Goal: Task Accomplishment & Management: Manage account settings

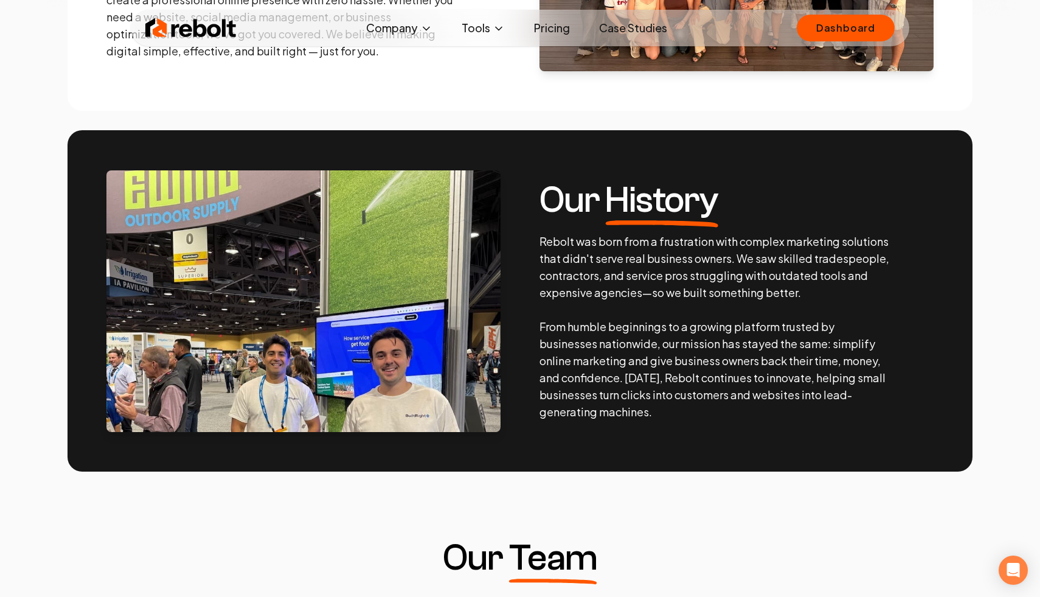
scroll to position [461, 0]
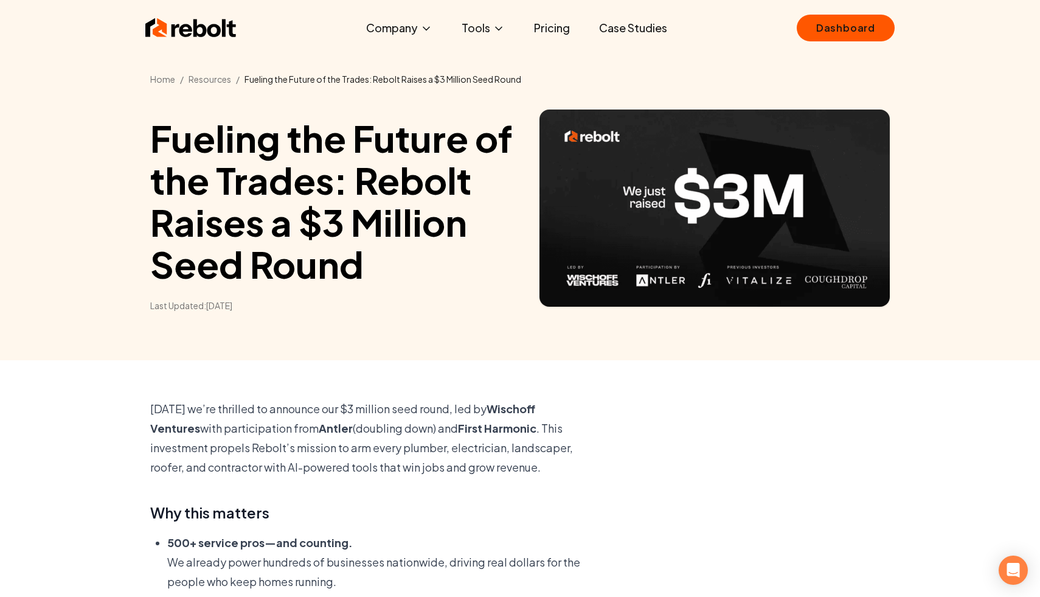
click at [489, 399] on p "[DATE] we’re thrilled to announce our $3 million seed round, led by [PERSON_NAM…" at bounding box center [374, 438] width 448 height 78
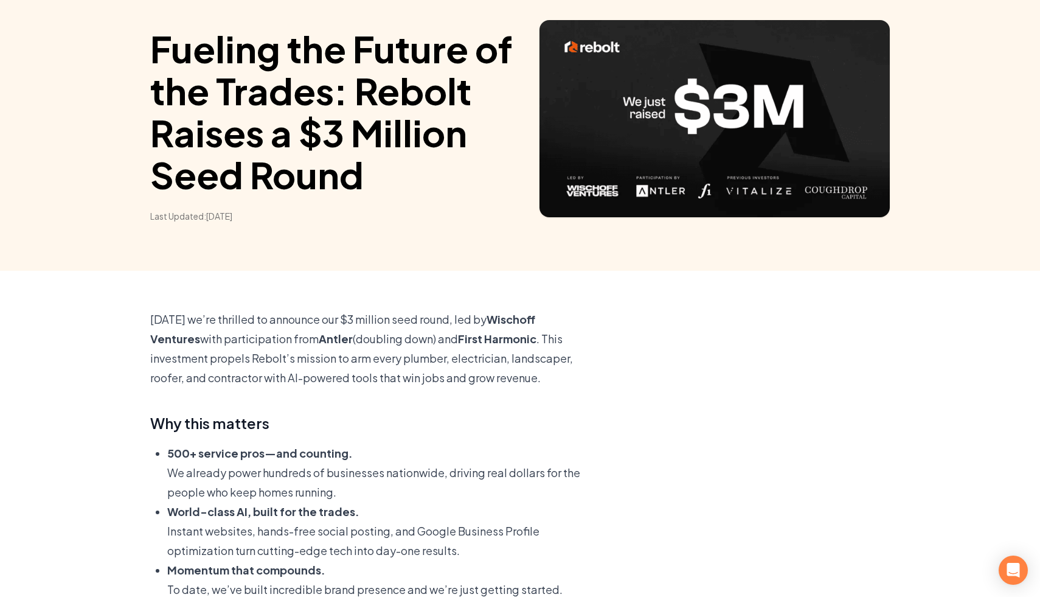
scroll to position [94, 0]
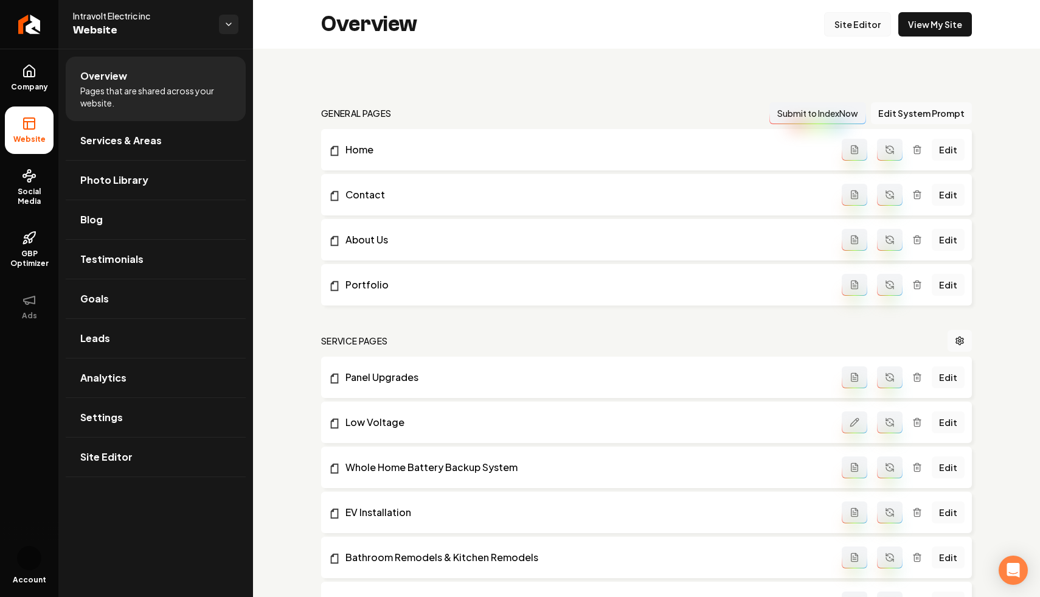
click at [853, 27] on link "Site Editor" at bounding box center [857, 24] width 67 height 24
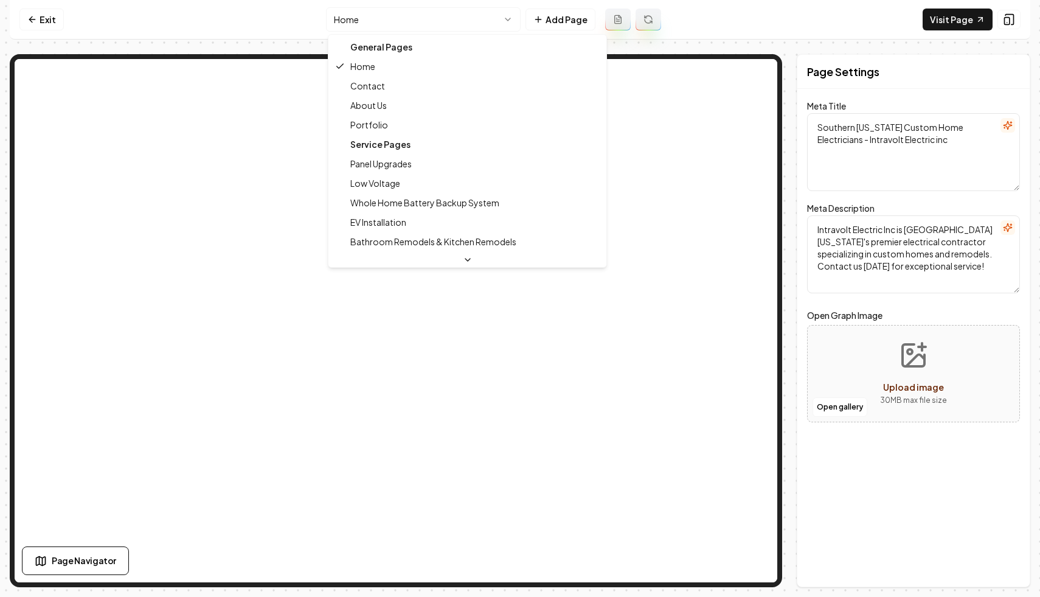
click at [505, 18] on html "Computer Required This feature is only available on a computer. Please switch t…" at bounding box center [520, 298] width 1040 height 597
click at [505, 21] on html "Computer Required This feature is only available on a computer. Please switch t…" at bounding box center [520, 298] width 1040 height 597
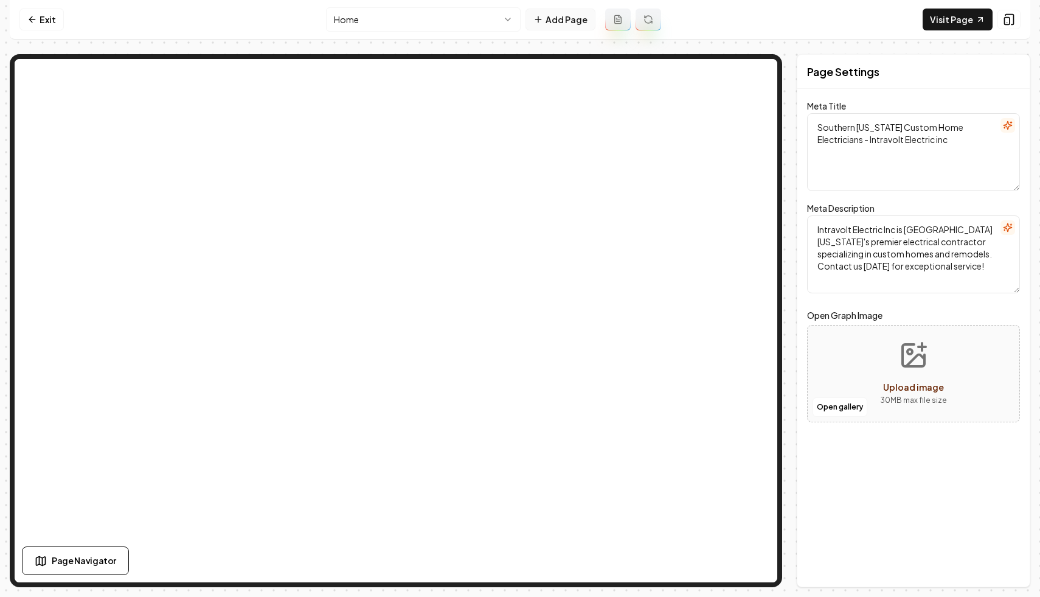
click at [557, 18] on button "Add Page" at bounding box center [560, 20] width 70 height 22
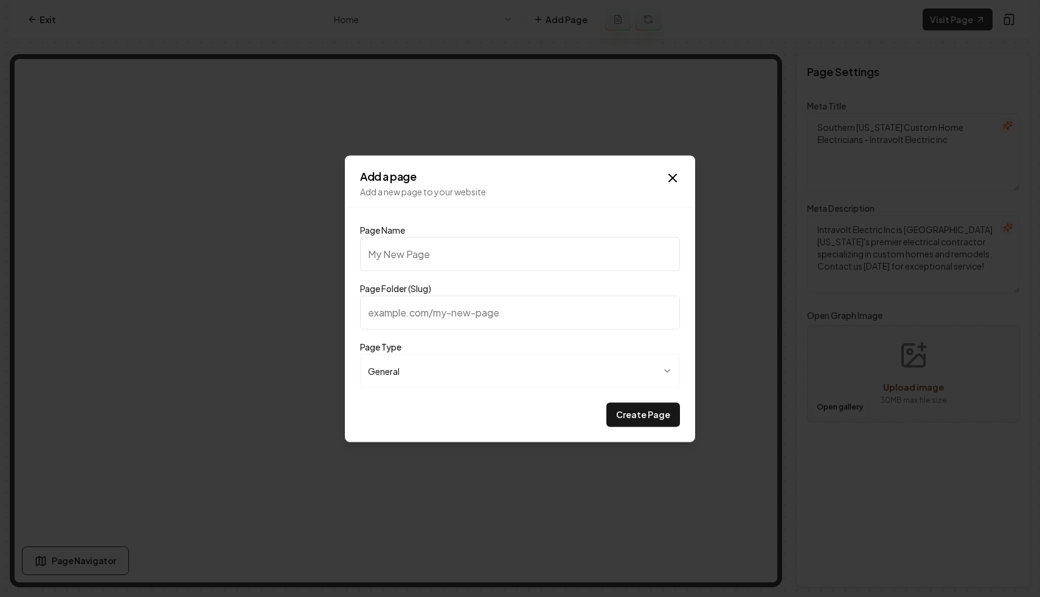
click at [668, 370] on body "**********" at bounding box center [520, 298] width 1040 height 597
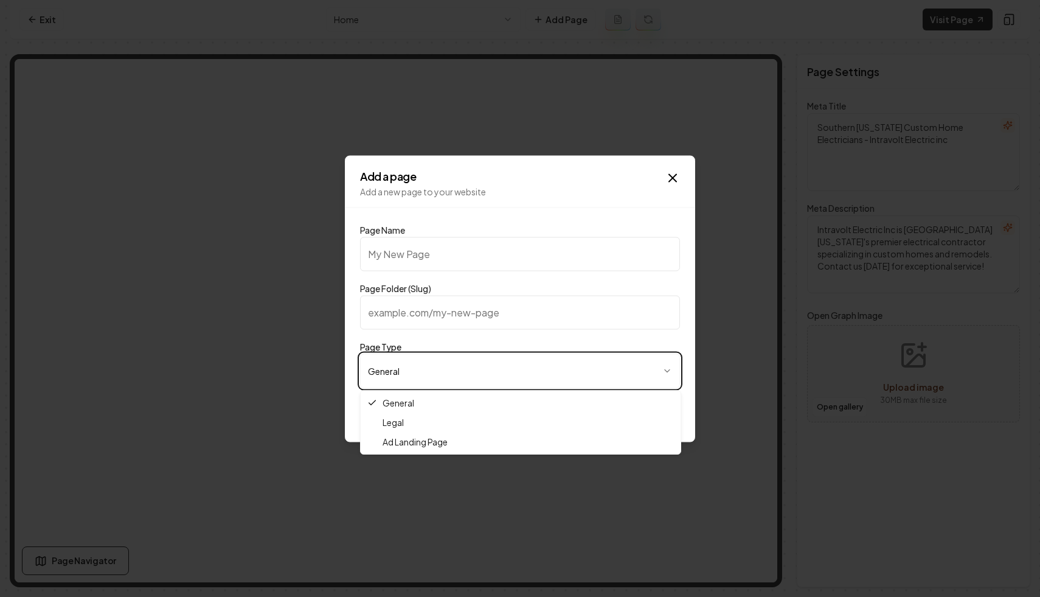
click at [668, 370] on body "**********" at bounding box center [520, 298] width 1040 height 597
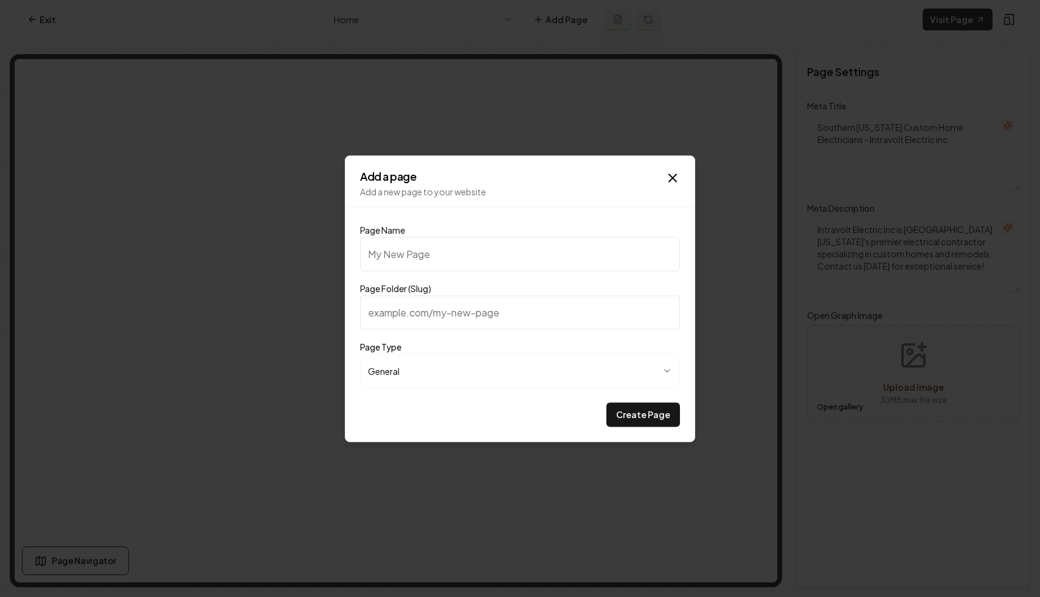
click at [520, 260] on input "Page Name" at bounding box center [520, 254] width 320 height 34
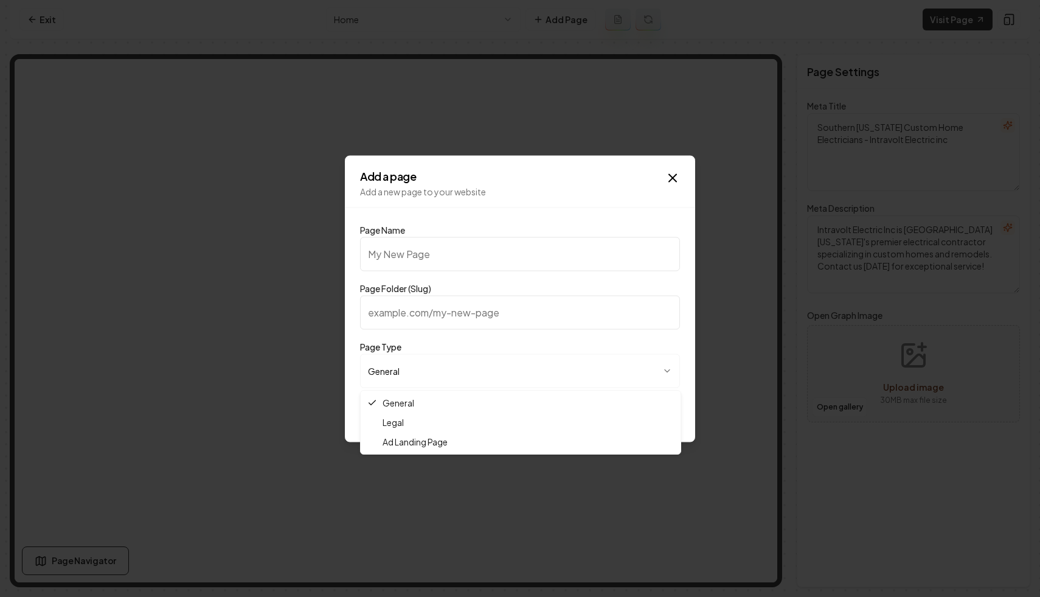
click at [540, 370] on body "**********" at bounding box center [520, 298] width 1040 height 597
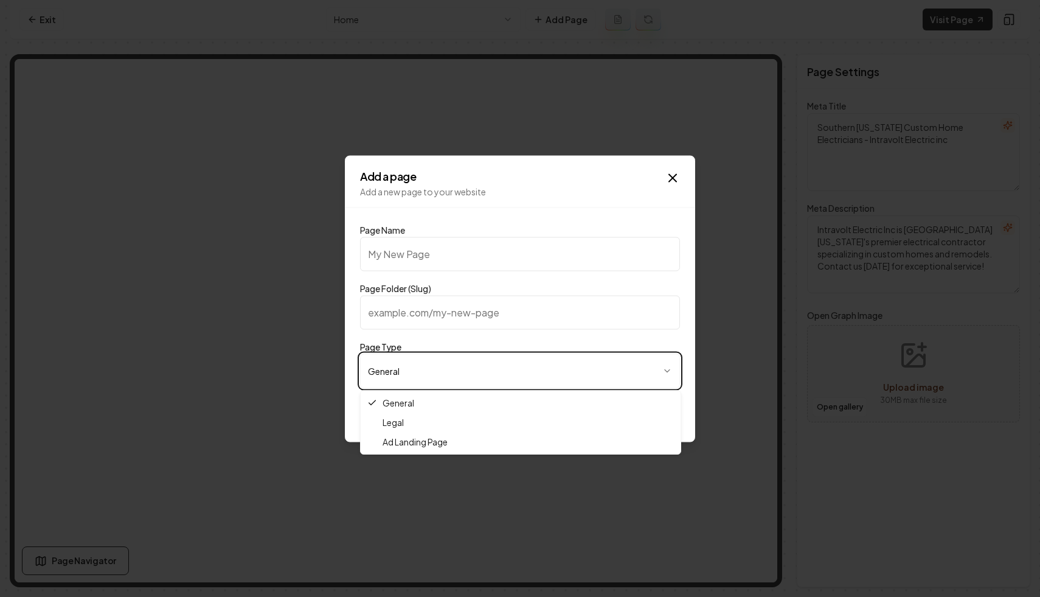
click at [540, 371] on body "**********" at bounding box center [520, 298] width 1040 height 597
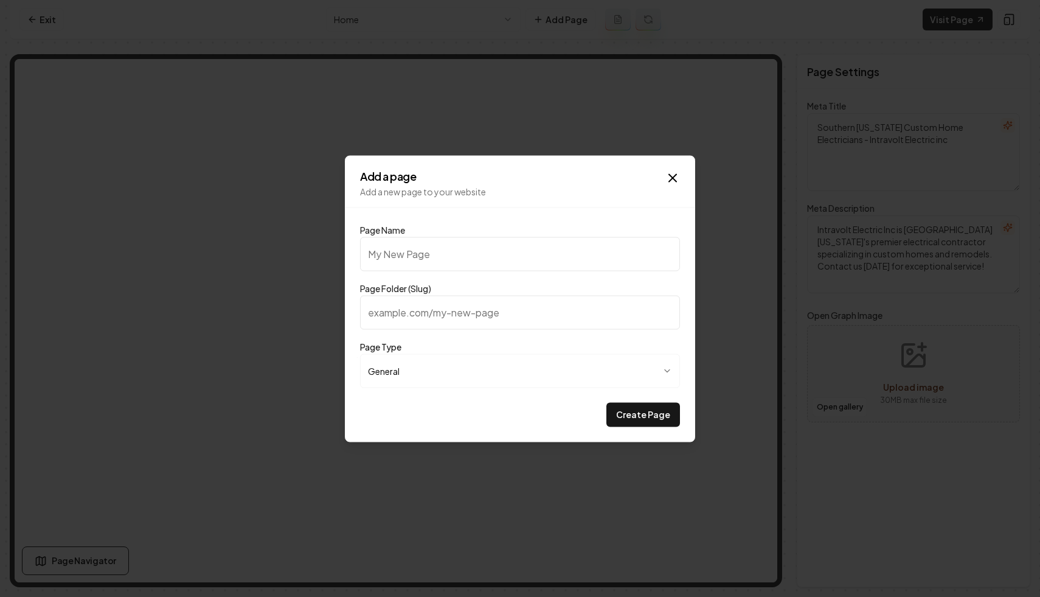
click at [407, 315] on input "Page Folder (Slug)" at bounding box center [520, 312] width 320 height 34
click at [444, 265] on input "Page Name" at bounding box center [520, 254] width 320 height 34
type input "k"
type input "kk"
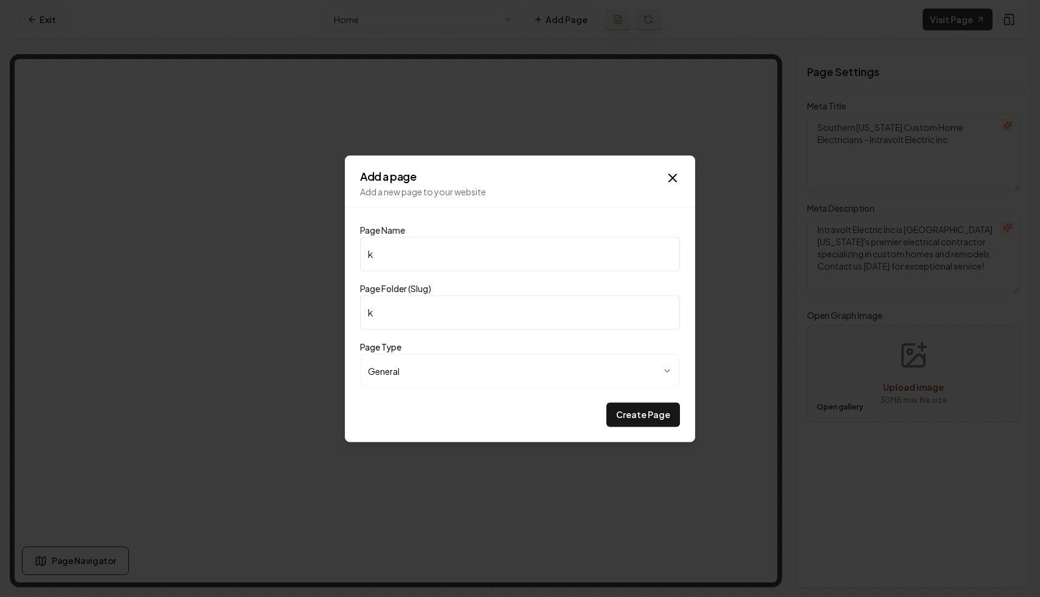
type input "kk"
type input "k"
click at [675, 174] on icon "button" at bounding box center [672, 177] width 15 height 15
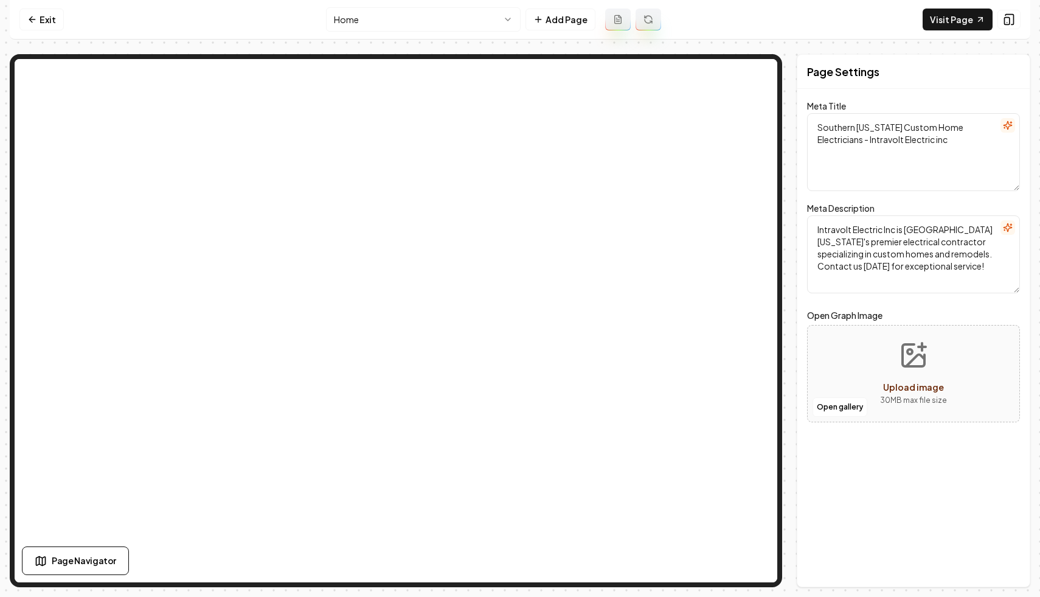
click at [516, 16] on html "Computer Required This feature is only available on a computer. Please switch t…" at bounding box center [520, 298] width 1040 height 597
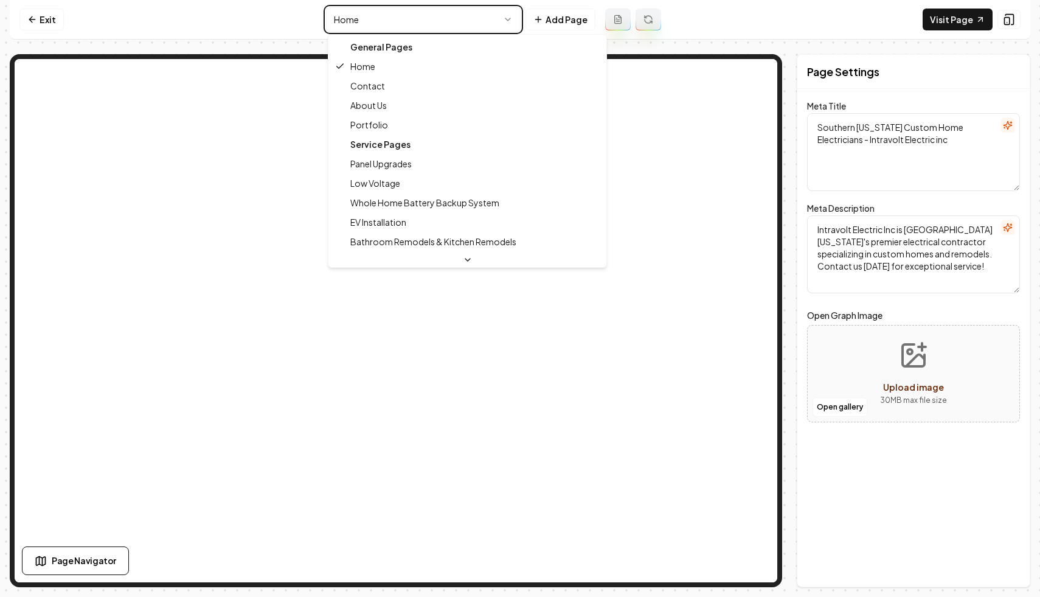
click at [516, 16] on html "Computer Required This feature is only available on a computer. Please switch t…" at bounding box center [520, 298] width 1040 height 597
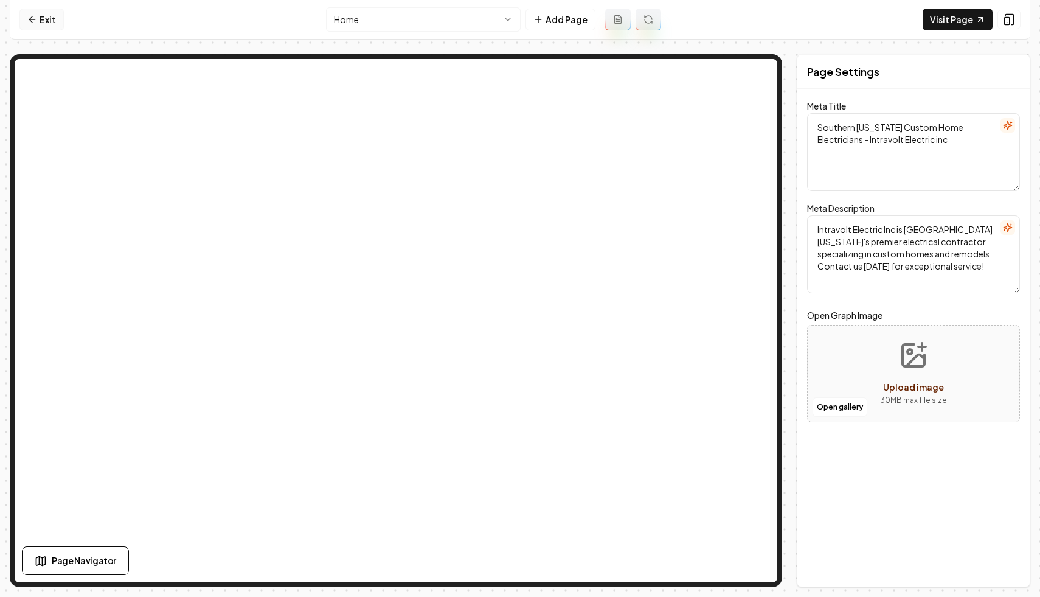
click at [27, 24] on icon at bounding box center [32, 20] width 10 height 10
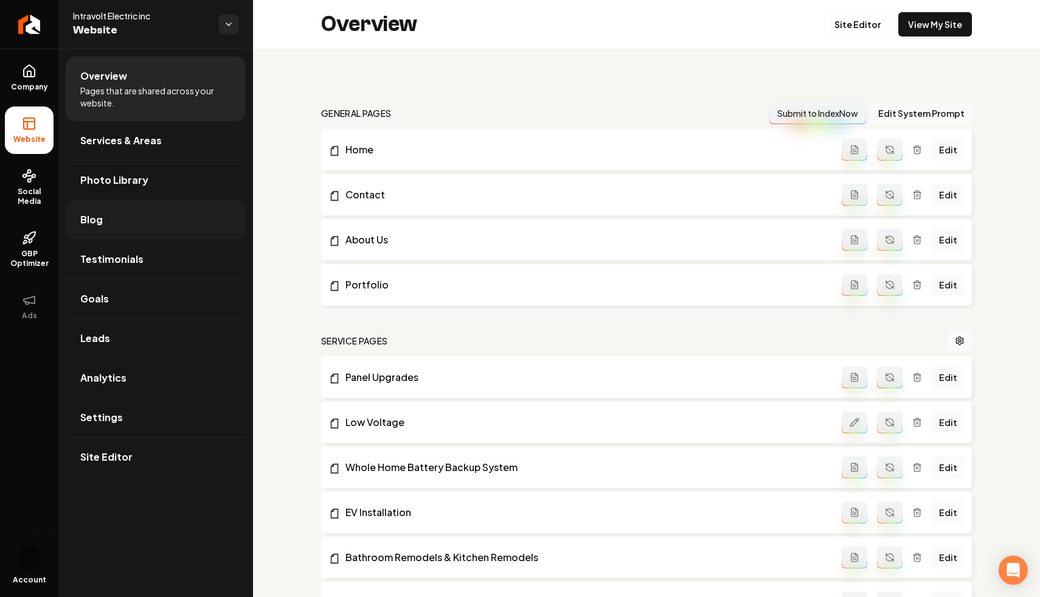
click at [113, 234] on link "Blog" at bounding box center [156, 219] width 180 height 39
